Goal: Information Seeking & Learning: Learn about a topic

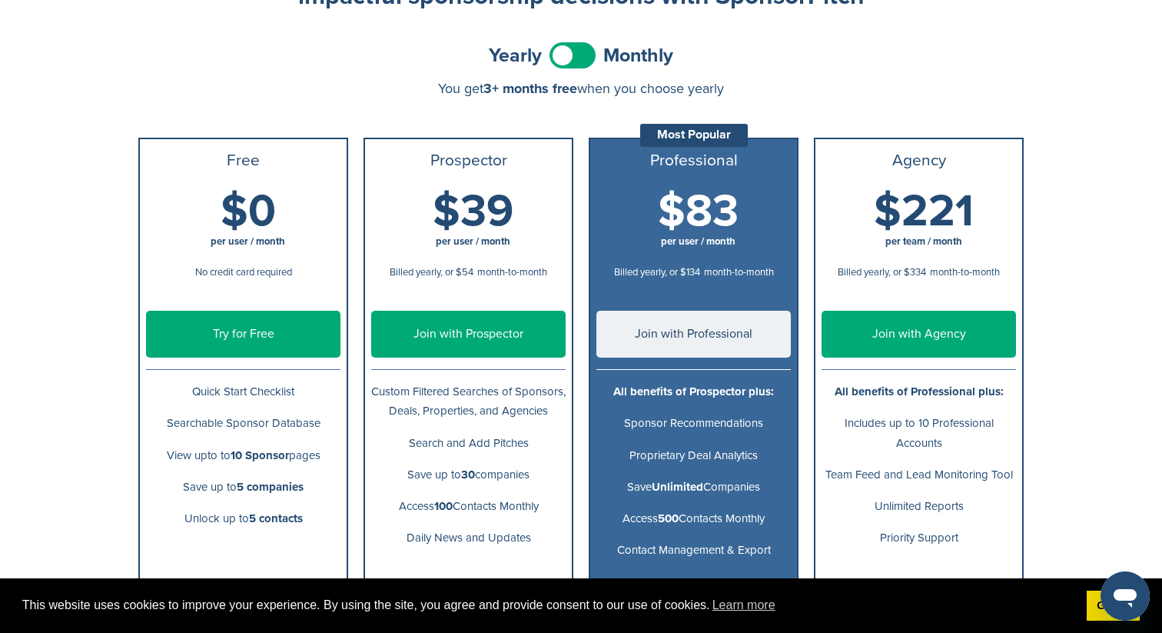
scroll to position [143, 0]
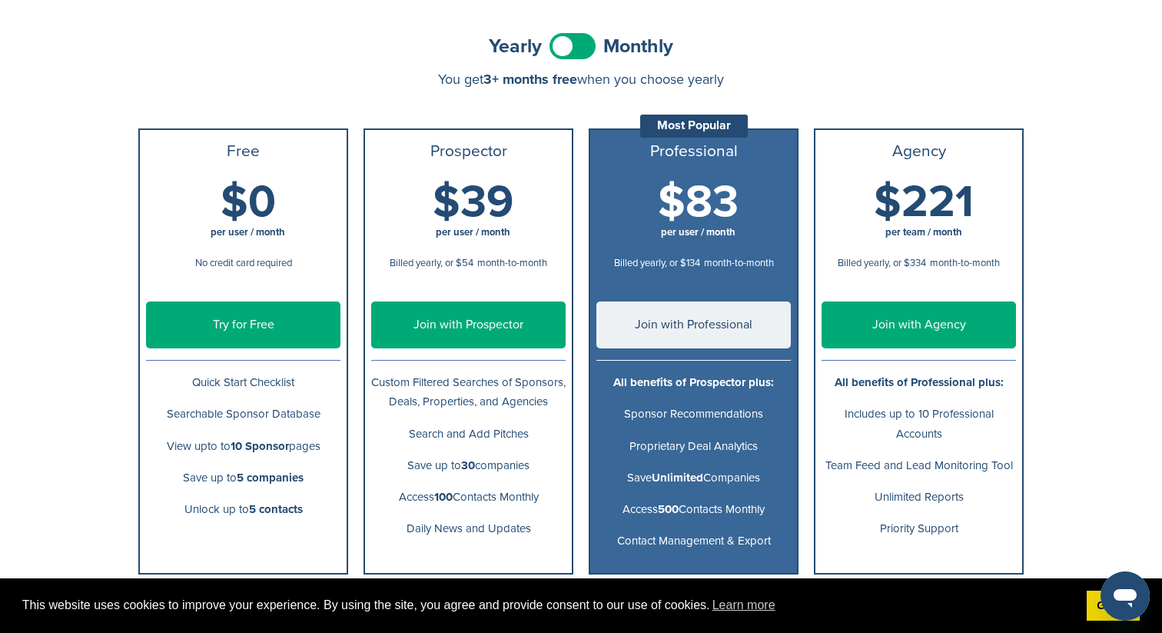
click at [200, 387] on p "Quick Start Checklist" at bounding box center [243, 382] width 195 height 19
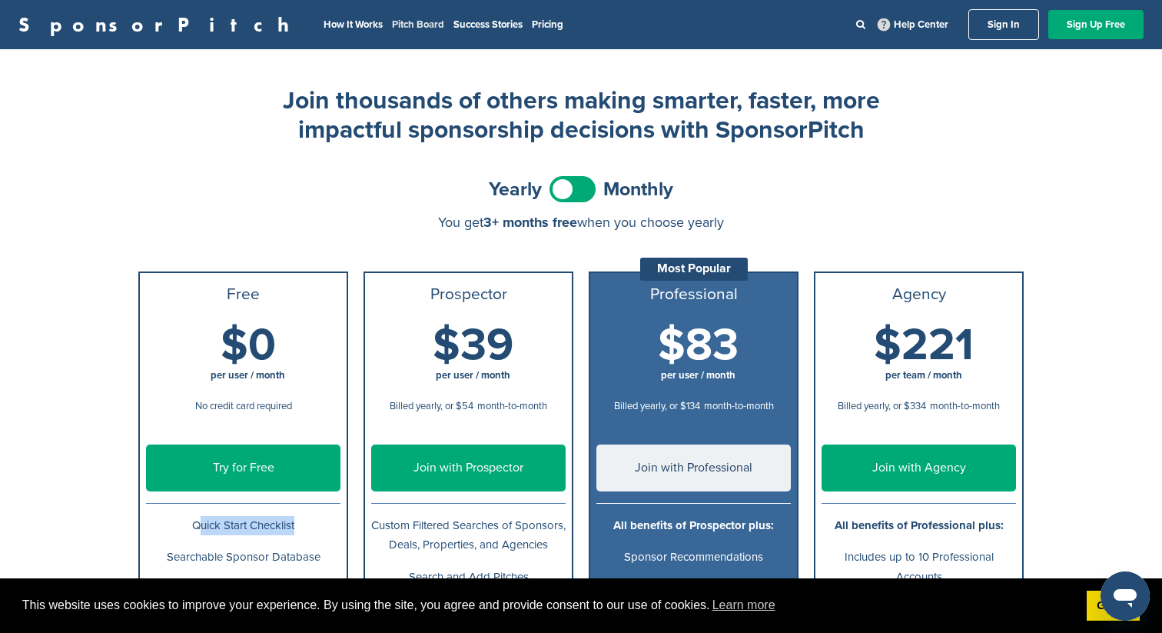
click at [392, 18] on link "Pitch Board" at bounding box center [418, 24] width 52 height 12
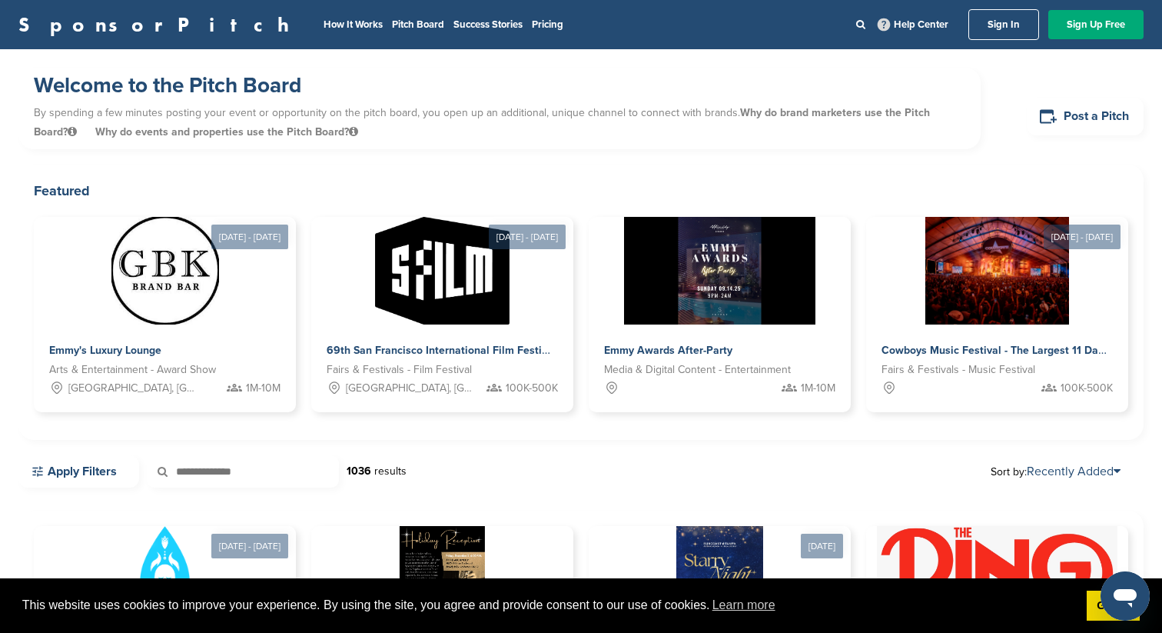
click at [381, 119] on p "By spending a few minutes posting your event or opportunity on the pitch board,…" at bounding box center [500, 122] width 932 height 46
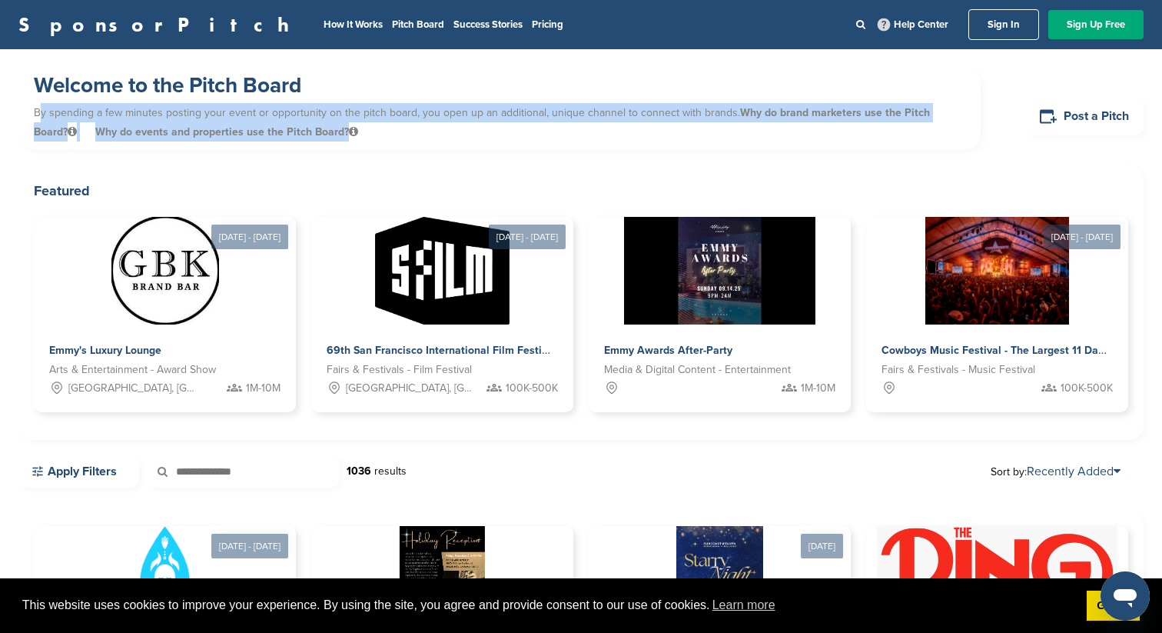
click at [381, 119] on p "By spending a few minutes posting your event or opportunity on the pitch board,…" at bounding box center [500, 122] width 932 height 46
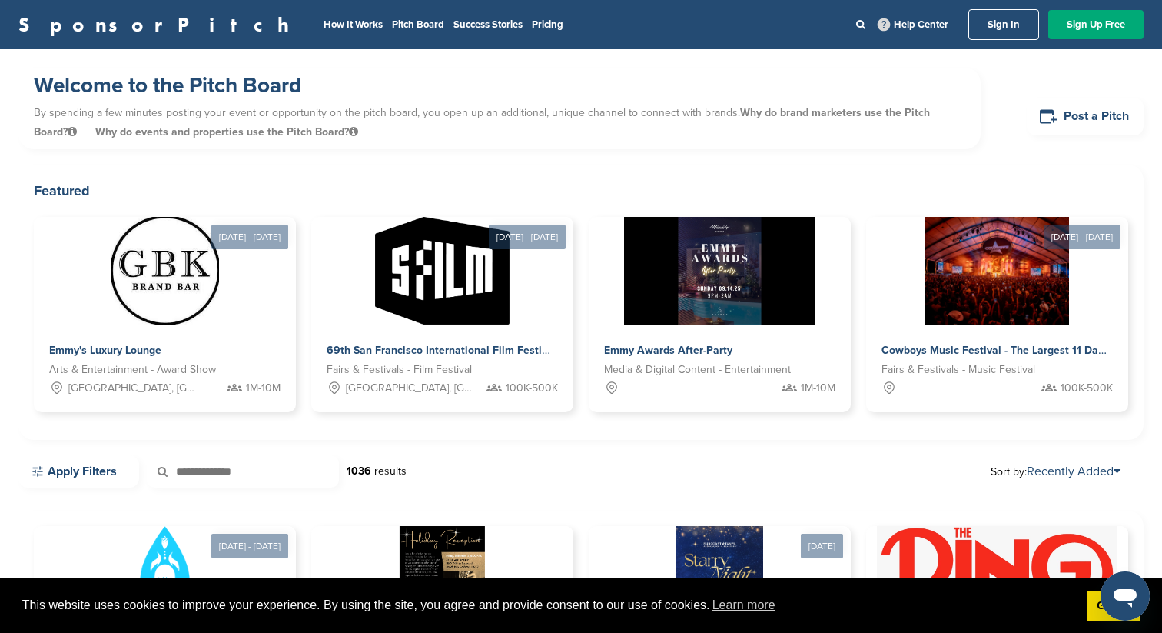
click at [394, 135] on p "By spending a few minutes posting your event or opportunity on the pitch board,…" at bounding box center [500, 122] width 932 height 46
click at [654, 114] on p "By spending a few minutes posting your event or opportunity on the pitch board,…" at bounding box center [500, 122] width 932 height 46
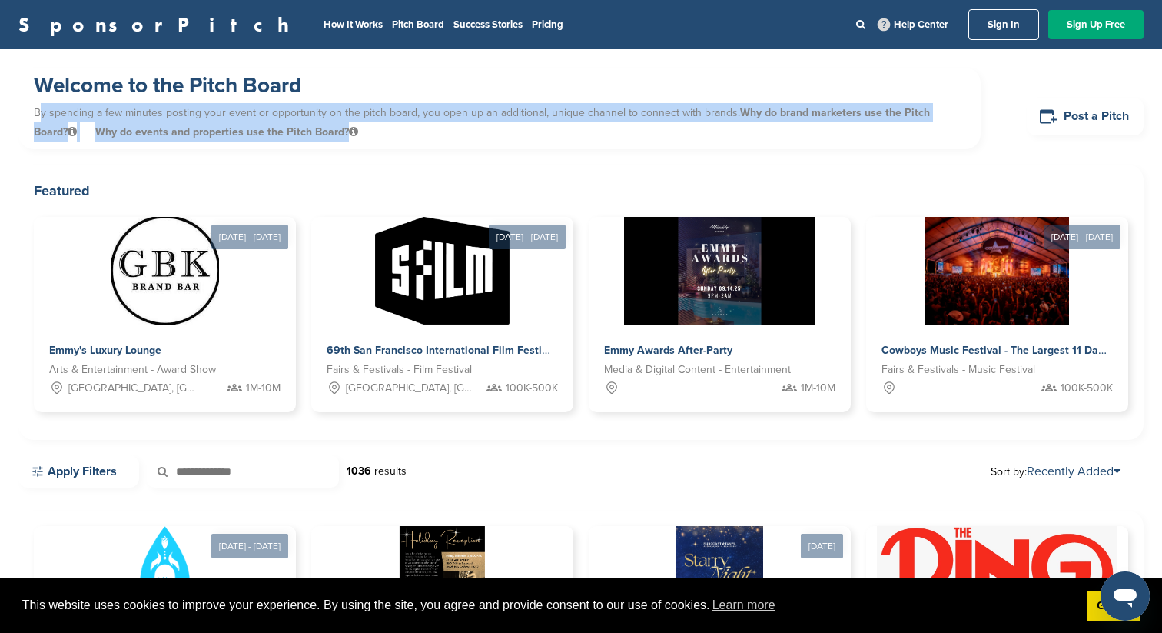
click at [654, 114] on p "By spending a few minutes posting your event or opportunity on the pitch board,…" at bounding box center [500, 122] width 932 height 46
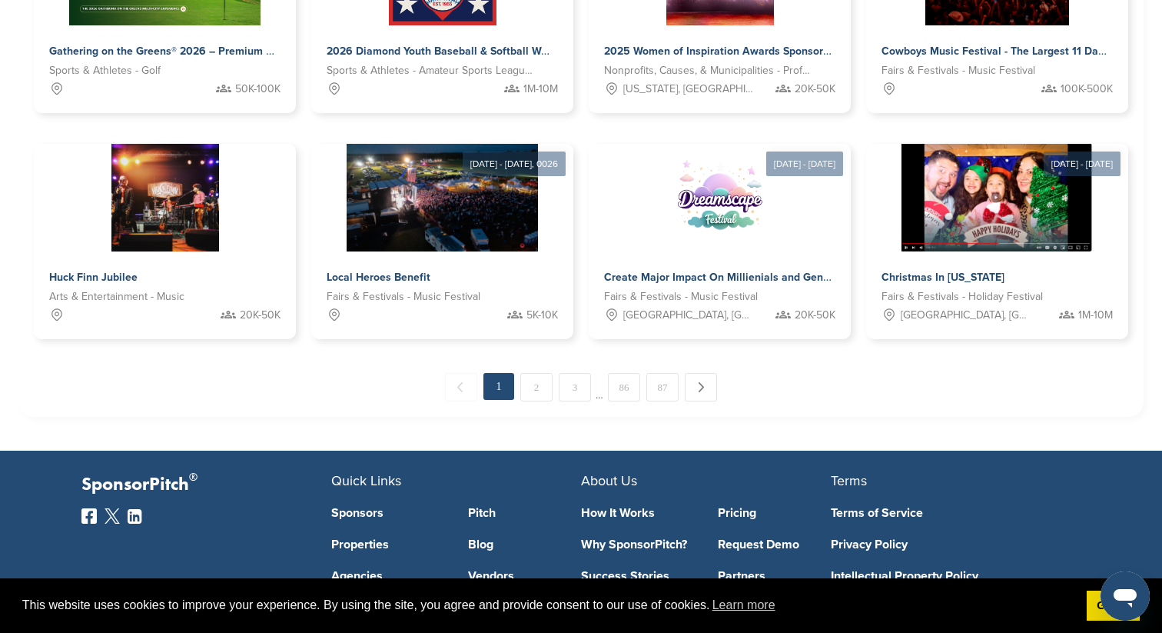
scroll to position [866, 0]
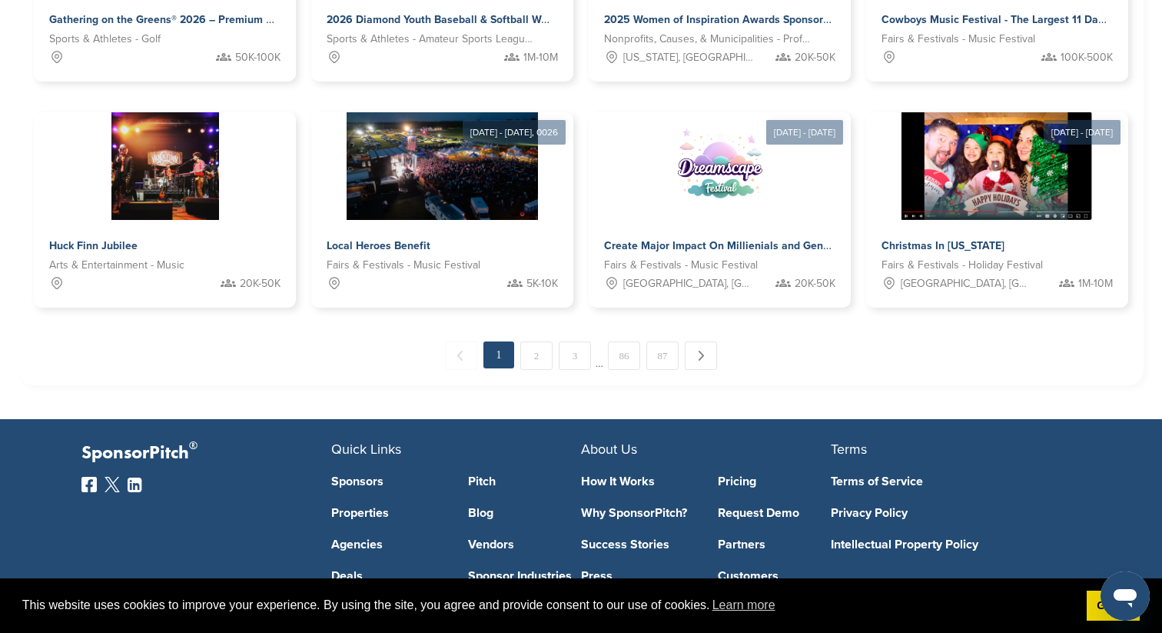
click at [553, 368] on div "← Previous 1 2 3 … 86 87 Next →" at bounding box center [581, 355] width 1095 height 28
click at [544, 364] on link "2" at bounding box center [536, 355] width 32 height 28
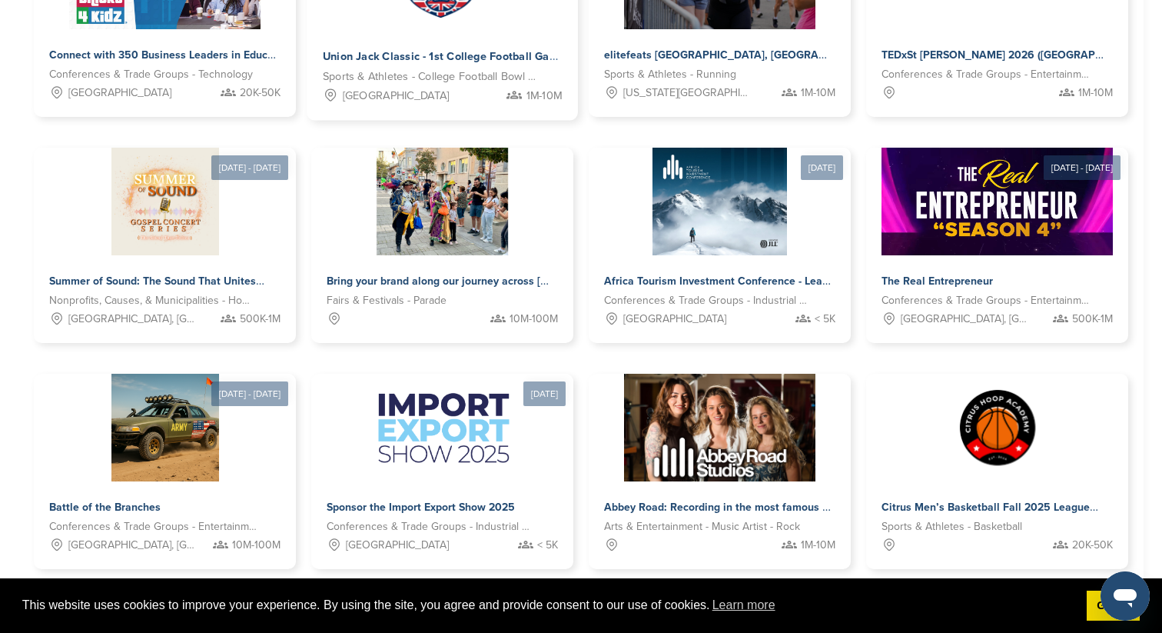
scroll to position [609, 0]
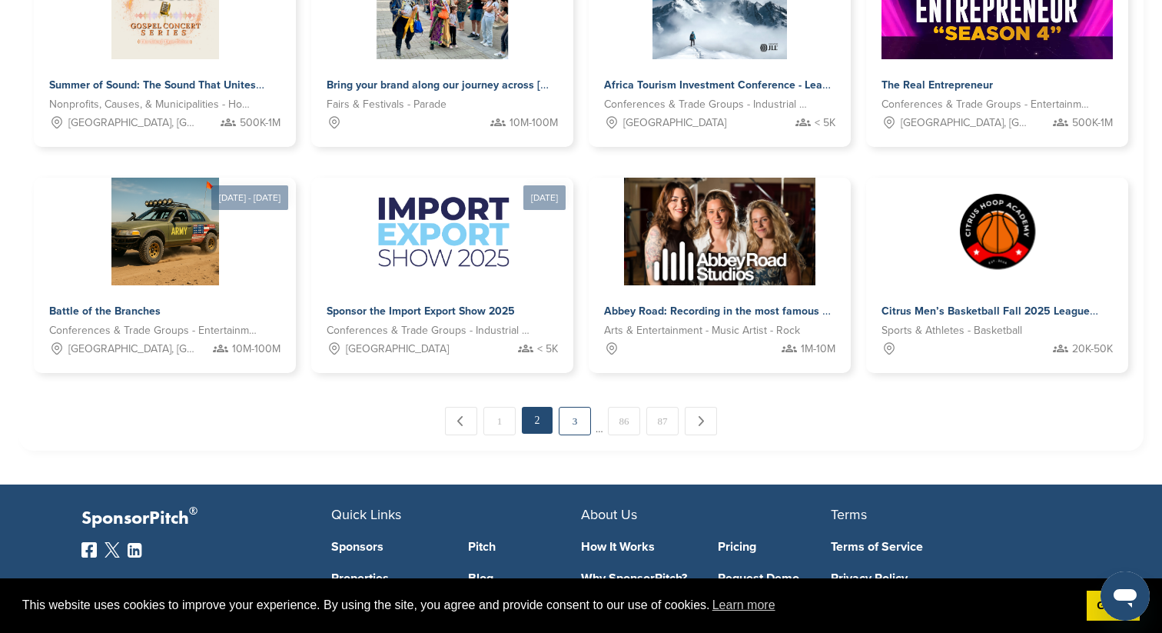
click at [576, 426] on link "3" at bounding box center [575, 421] width 32 height 28
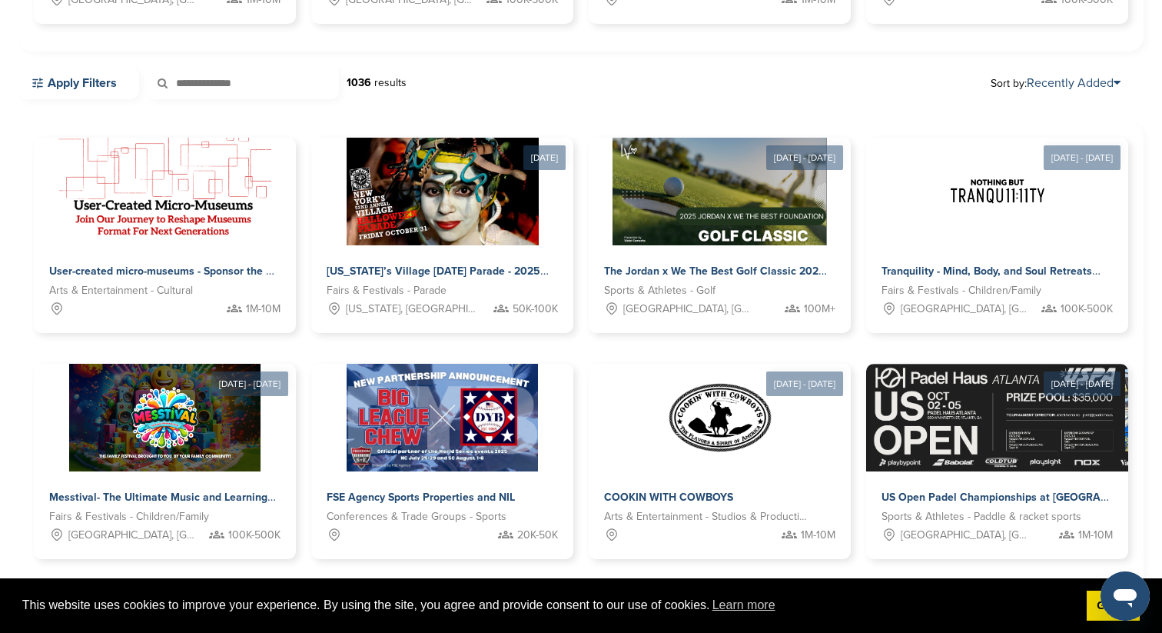
scroll to position [398, 0]
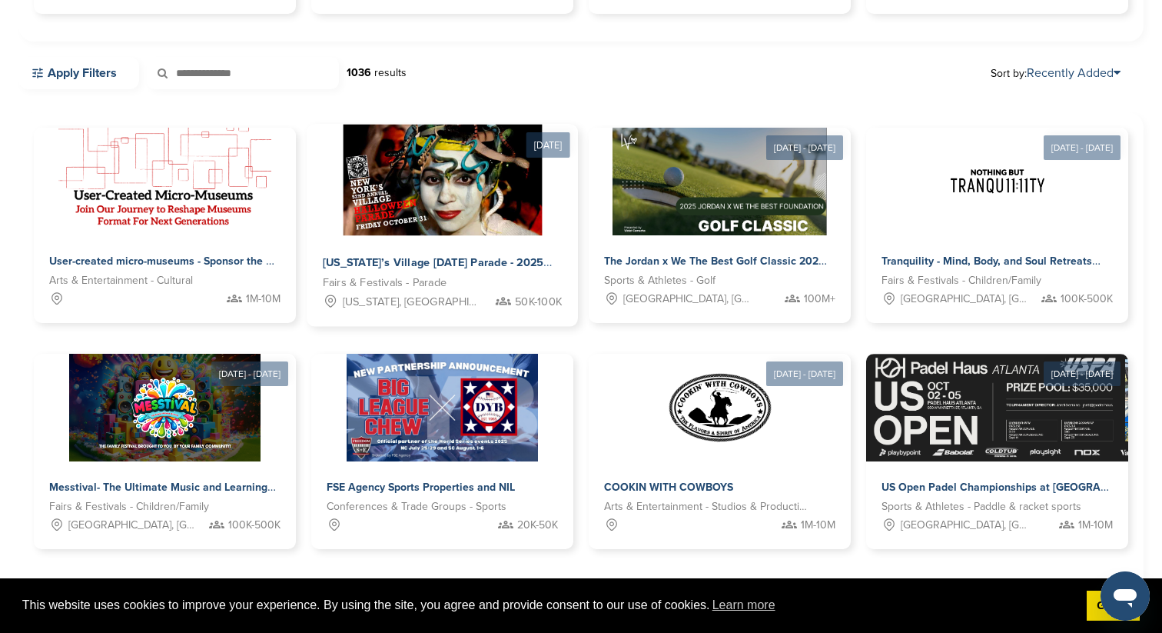
click at [504, 270] on div "[US_STATE]’s Village [DATE] Parade - 2025" at bounding box center [440, 263] width 235 height 22
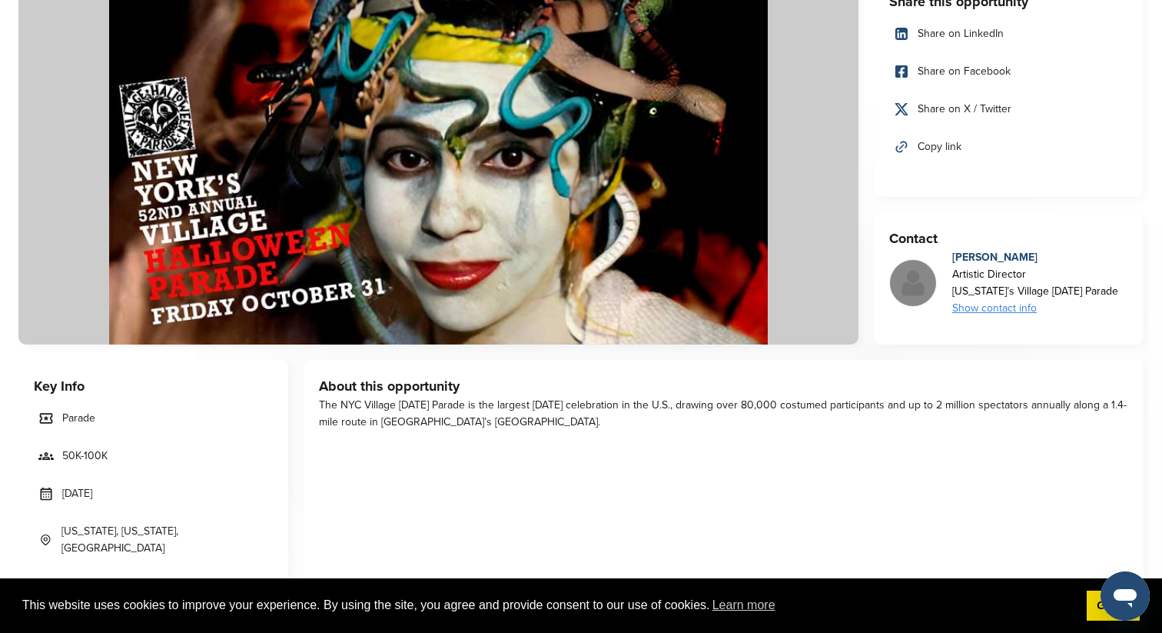
scroll to position [215, 0]
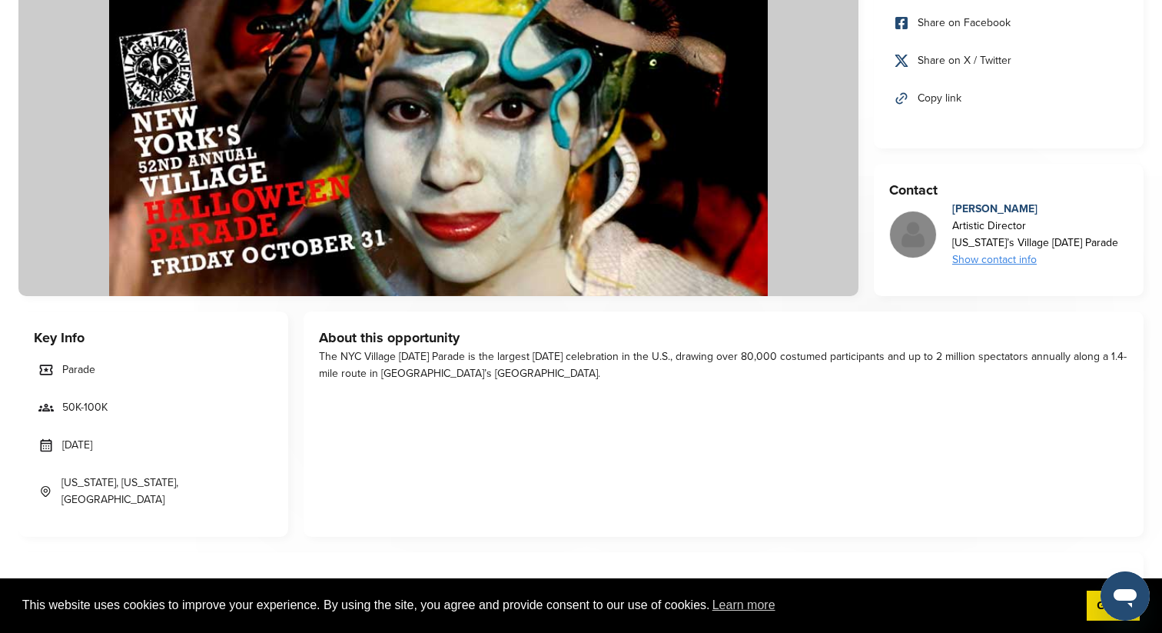
click at [518, 371] on div "The NYC Village Halloween Parade is the largest Halloween celebration in the U.…" at bounding box center [724, 365] width 810 height 34
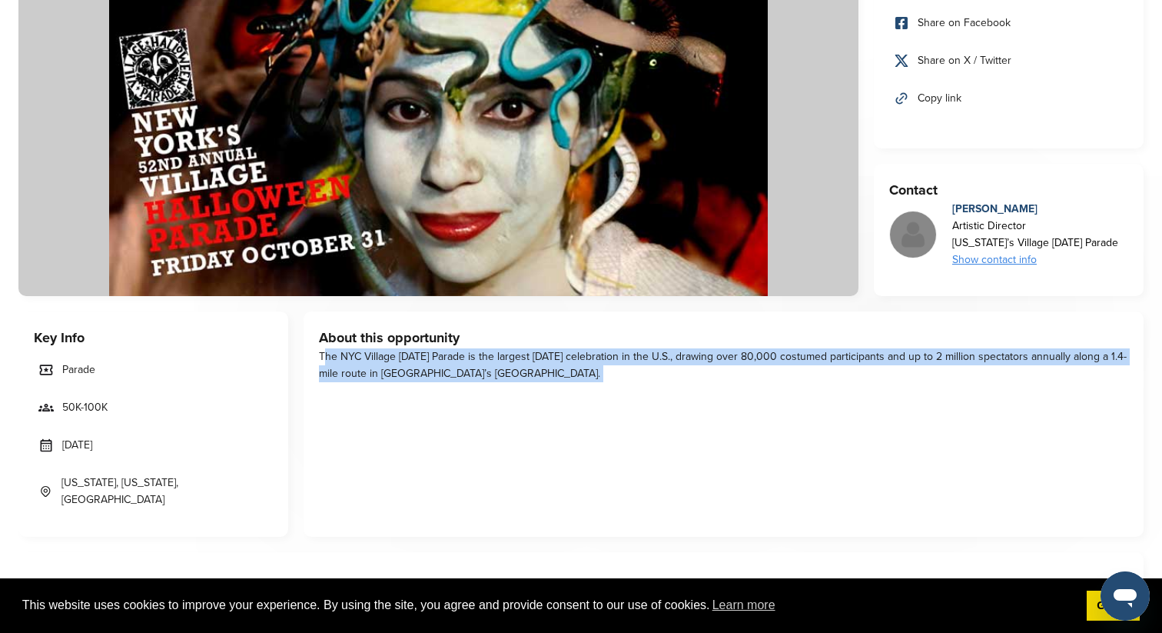
click at [518, 371] on div "The NYC Village Halloween Parade is the largest Halloween celebration in the U.…" at bounding box center [724, 365] width 810 height 34
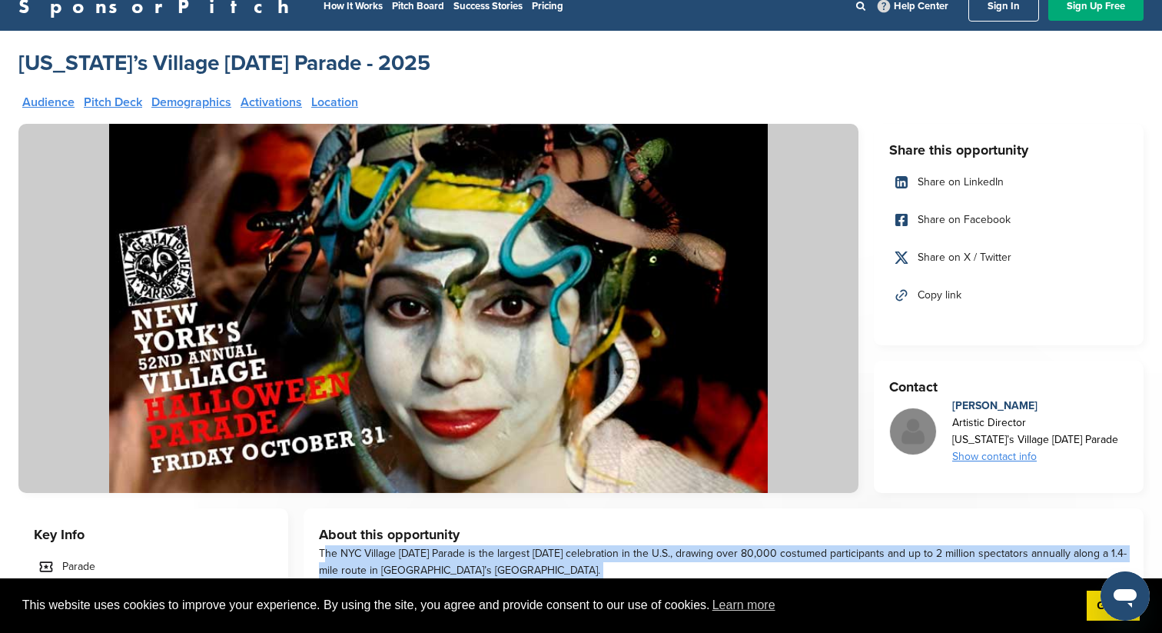
scroll to position [0, 0]
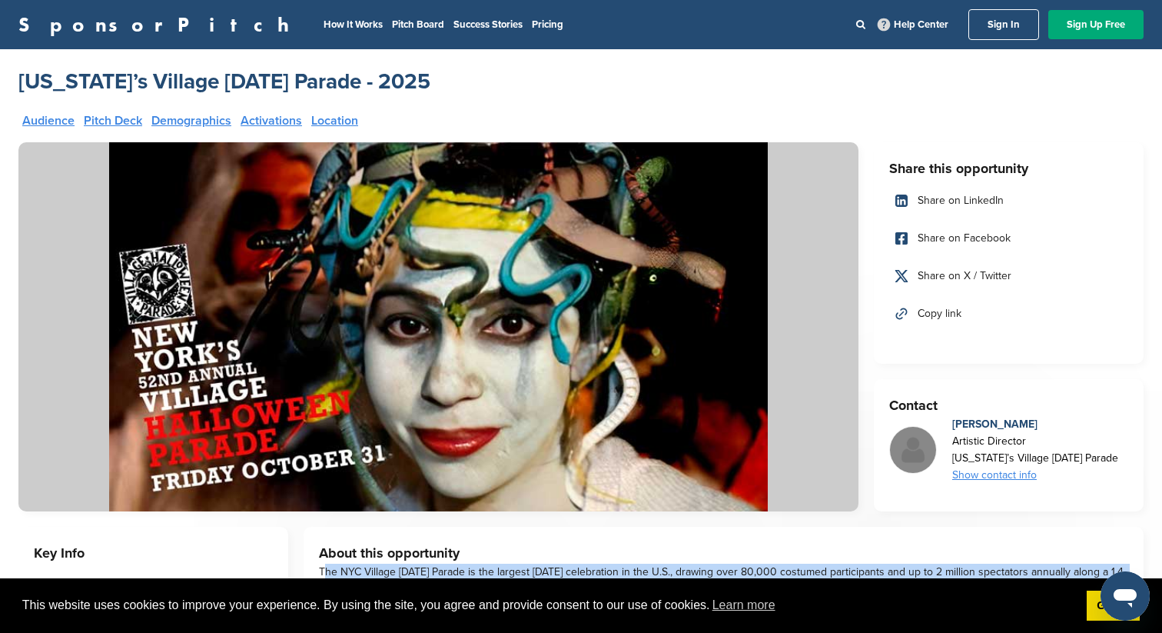
click at [65, 124] on link "Audience" at bounding box center [48, 121] width 52 height 12
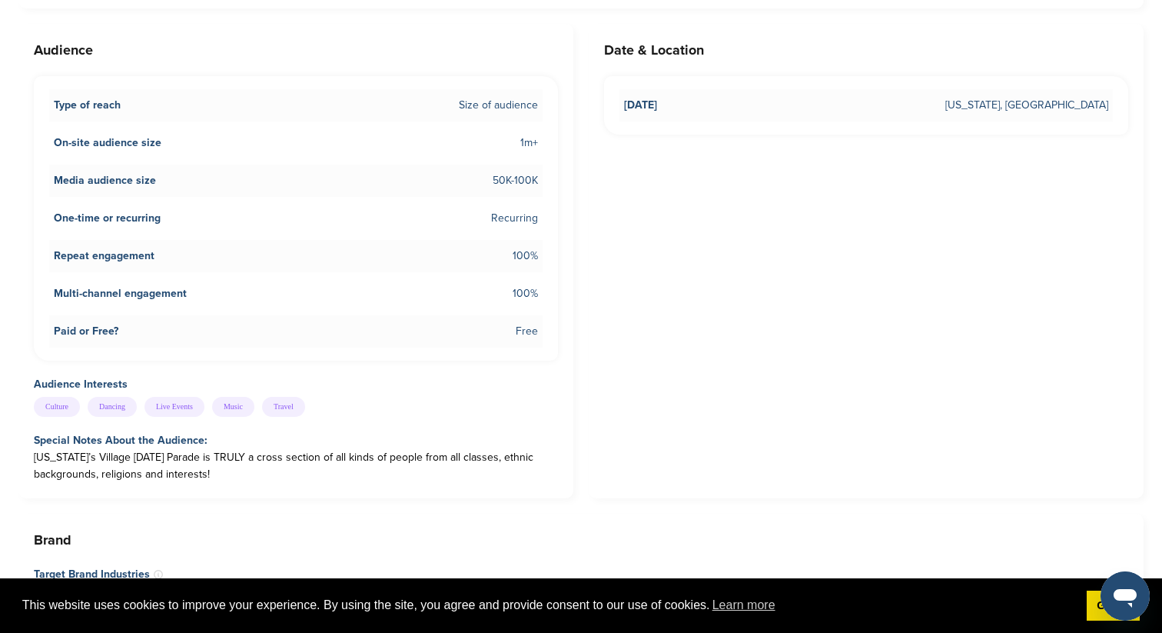
scroll to position [1232, 0]
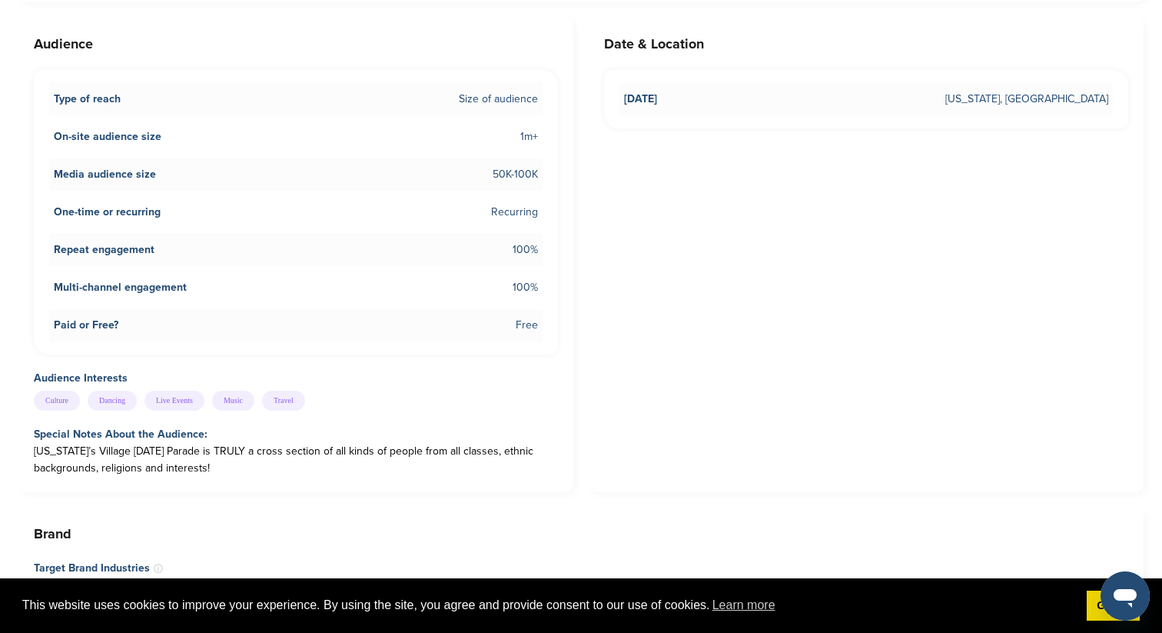
click at [216, 443] on div "New York’s Village Halloween Parade is TRULY a cross section of all kinds of pe…" at bounding box center [296, 460] width 524 height 34
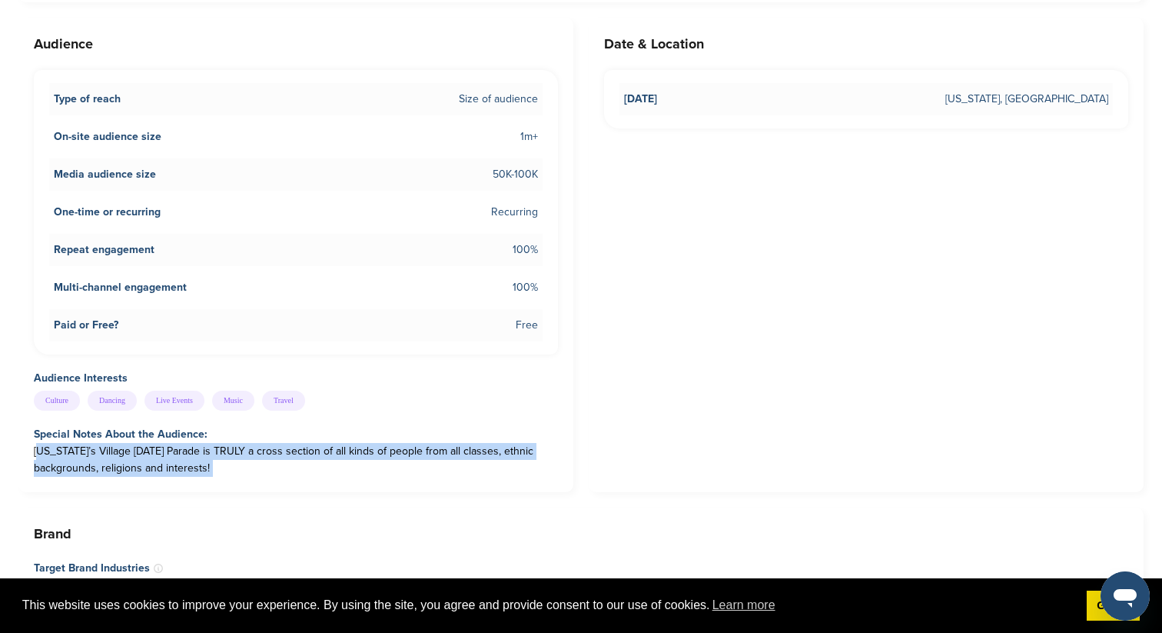
click at [216, 443] on div "New York’s Village Halloween Parade is TRULY a cross section of all kinds of pe…" at bounding box center [296, 460] width 524 height 34
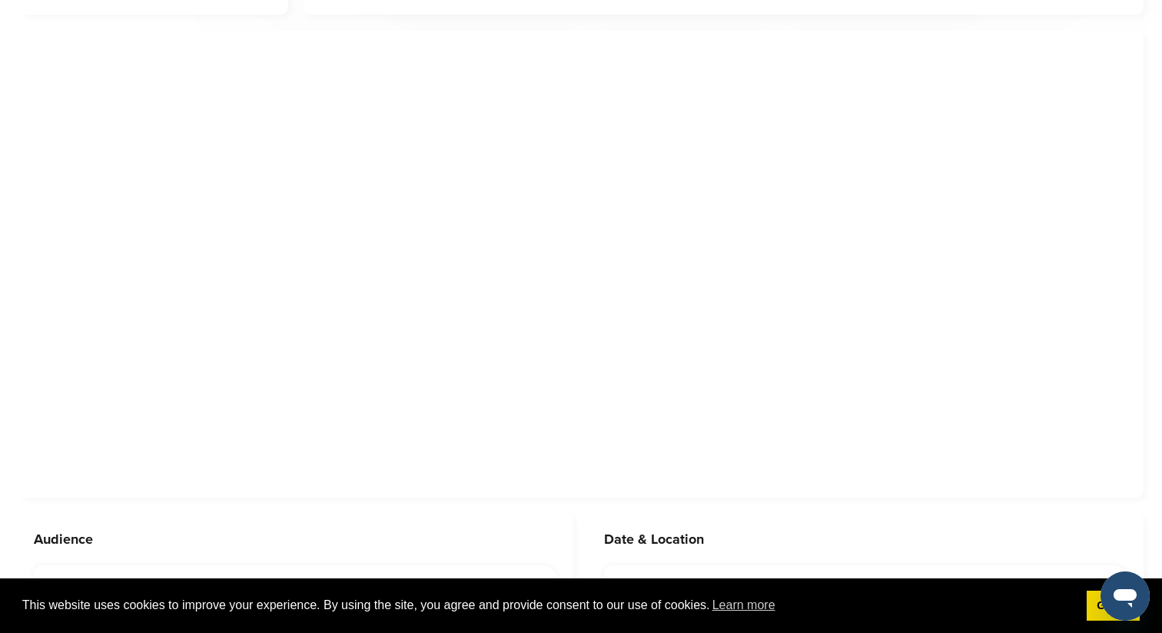
scroll to position [0, 0]
